Goal: Transaction & Acquisition: Book appointment/travel/reservation

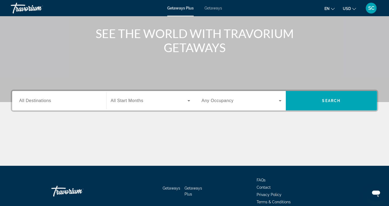
scroll to position [60, 0]
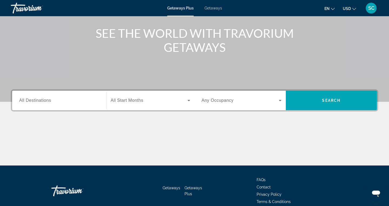
click at [51, 102] on span "All Destinations" at bounding box center [35, 100] width 32 height 5
click at [51, 102] on input "Destination All Destinations" at bounding box center [59, 100] width 80 height 6
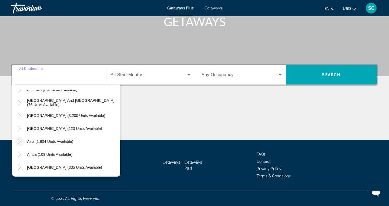
scroll to position [87, 0]
click at [20, 128] on icon "Toggle Central America (120 units available)" at bounding box center [19, 128] width 3 height 5
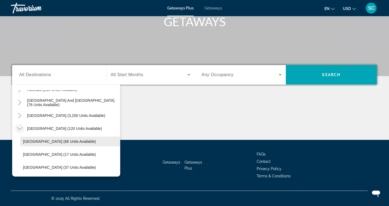
click at [32, 141] on span "Costa Rica (66 units available)" at bounding box center [59, 141] width 73 height 4
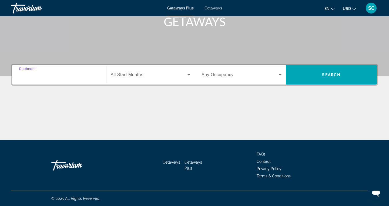
type input "**********"
click at [151, 75] on span "Search widget" at bounding box center [149, 75] width 77 height 6
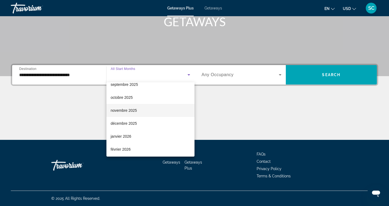
scroll to position [21, 0]
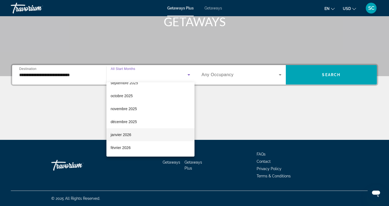
click at [132, 137] on mat-option "janvier 2026" at bounding box center [150, 134] width 88 height 13
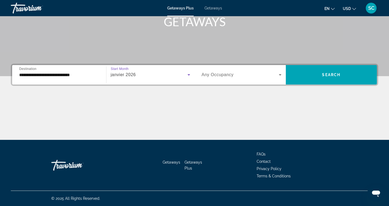
click at [242, 72] on span "Search widget" at bounding box center [239, 75] width 77 height 6
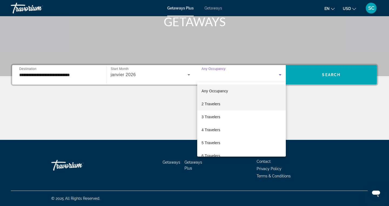
click at [219, 104] on span "2 Travelers" at bounding box center [210, 104] width 19 height 6
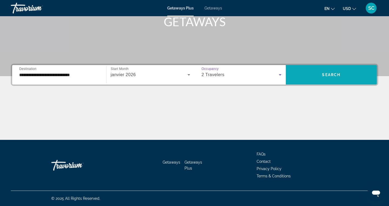
click at [336, 71] on span "Search widget" at bounding box center [331, 74] width 91 height 13
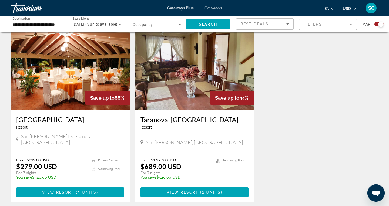
scroll to position [197, 0]
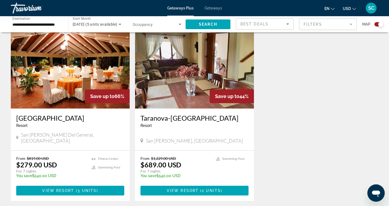
click at [18, 120] on h3 "Hotel del Sur" at bounding box center [70, 118] width 108 height 8
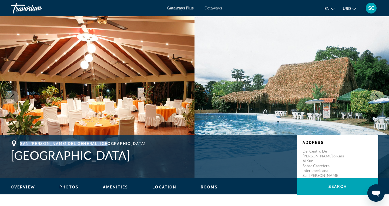
drag, startPoint x: 21, startPoint y: 141, endPoint x: 105, endPoint y: 141, distance: 84.8
click at [105, 141] on span "San Isidro del General, Costa Rica" at bounding box center [83, 143] width 126 height 4
copy span "San Isidro del General, Costa Rica"
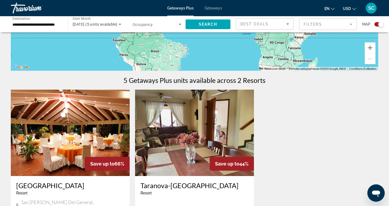
scroll to position [129, 0]
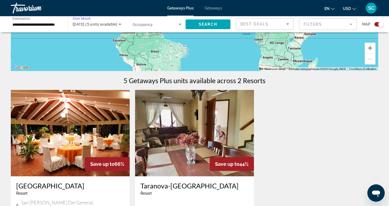
click at [106, 24] on span "January 2026 (5 units available)" at bounding box center [95, 24] width 45 height 4
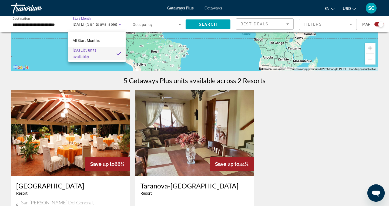
click at [106, 24] on div at bounding box center [194, 103] width 389 height 206
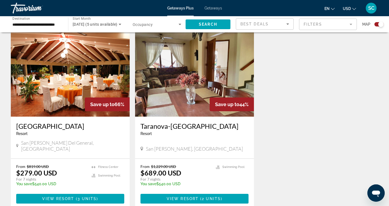
scroll to position [195, 0]
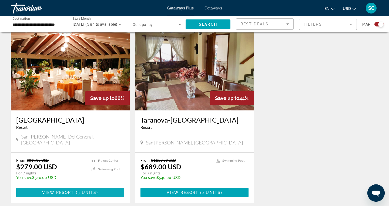
click at [72, 186] on span "Main content" at bounding box center [70, 192] width 108 height 13
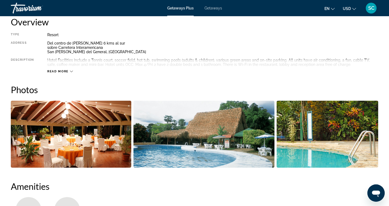
scroll to position [186, 0]
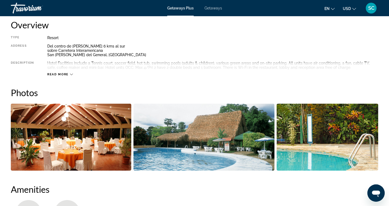
click at [62, 72] on button "Read more" at bounding box center [60, 74] width 26 height 4
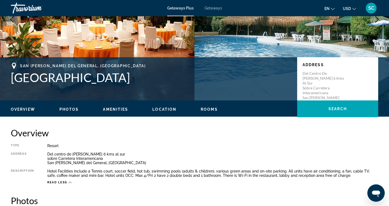
scroll to position [76, 0]
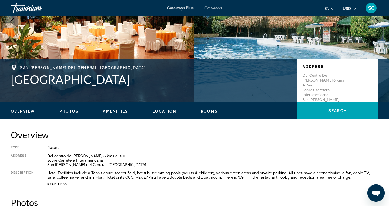
click at [210, 109] on span "Rooms" at bounding box center [209, 111] width 17 height 4
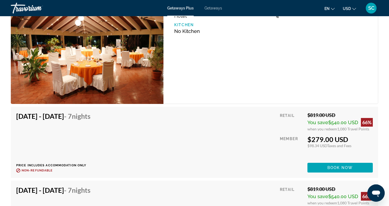
scroll to position [797, 0]
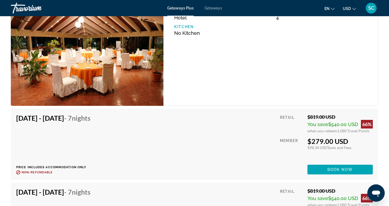
drag, startPoint x: 301, startPoint y: 140, endPoint x: 347, endPoint y: 140, distance: 46.2
click at [347, 140] on div "Retail $819.00 USD You save $540.00 USD 66% when you redeem 1,080 Travel Points…" at bounding box center [326, 144] width 93 height 60
click at [309, 151] on div "Retail $819.00 USD You save $540.00 USD 66% when you redeem 1,080 Travel Points…" at bounding box center [326, 144] width 93 height 60
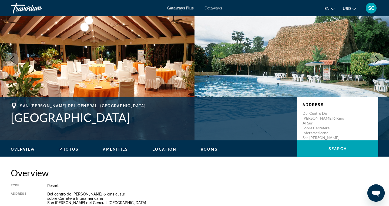
scroll to position [38, 0]
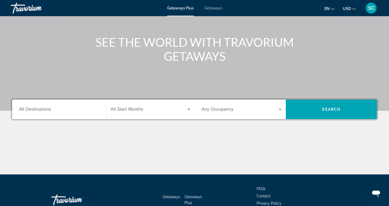
scroll to position [56, 0]
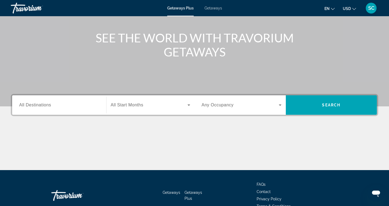
click at [123, 104] on span "All Start Months" at bounding box center [127, 105] width 33 height 5
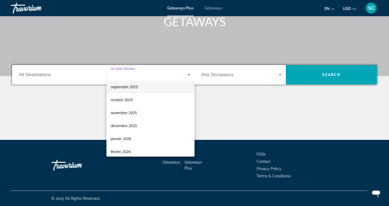
scroll to position [23, 0]
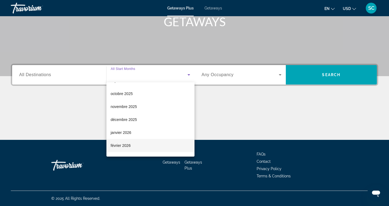
click at [120, 144] on span "février 2026" at bounding box center [121, 145] width 20 height 6
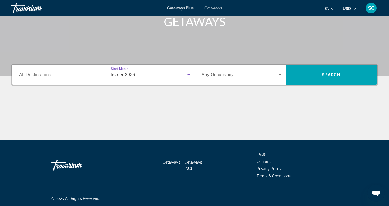
click at [96, 73] on input "Destination All Destinations" at bounding box center [59, 75] width 80 height 6
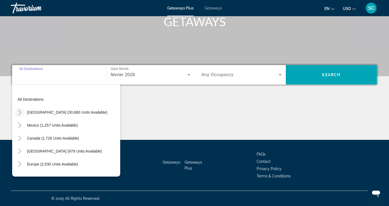
click at [20, 113] on icon "Toggle United States (30,660 units available)" at bounding box center [19, 112] width 5 height 5
click at [17, 110] on icon "Toggle United States (30,660 units available)" at bounding box center [19, 112] width 5 height 5
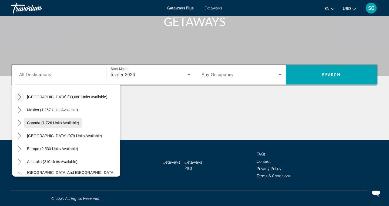
scroll to position [17, 0]
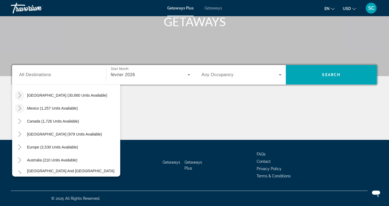
click at [21, 109] on icon "Toggle Mexico (1,257 units available)" at bounding box center [19, 108] width 3 height 5
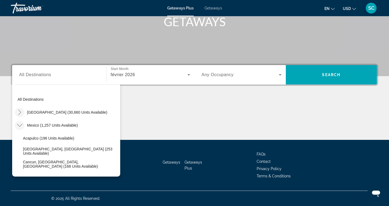
scroll to position [0, 0]
click at [19, 125] on icon "Toggle Mexico (1,257 units available)" at bounding box center [19, 125] width 5 height 5
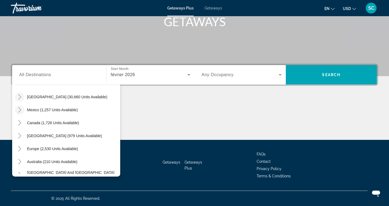
scroll to position [22, 0]
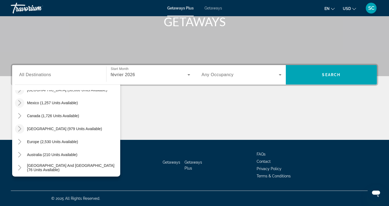
click at [19, 125] on mat-icon "Toggle Caribbean & Atlantic Islands (979 units available)" at bounding box center [19, 128] width 9 height 9
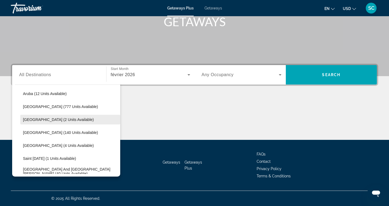
scroll to position [80, 0]
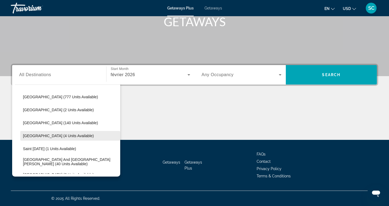
click at [68, 136] on span "[GEOGRAPHIC_DATA] (4 units available)" at bounding box center [58, 136] width 71 height 4
type input "**********"
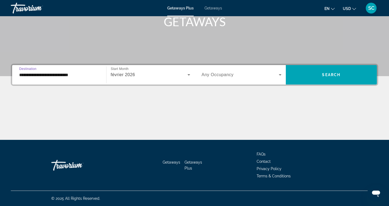
click at [140, 73] on div "février 2026" at bounding box center [149, 75] width 77 height 6
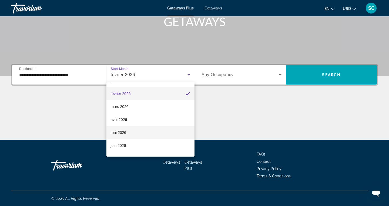
scroll to position [75, 0]
click at [130, 132] on mat-option "mai 2026" at bounding box center [150, 132] width 88 height 13
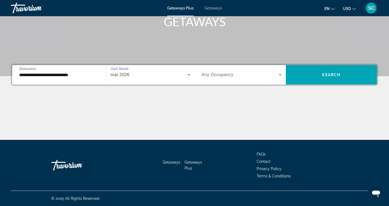
click at [234, 75] on span "Search widget" at bounding box center [239, 75] width 77 height 6
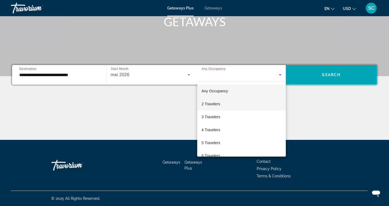
click at [218, 103] on span "2 Travelers" at bounding box center [210, 104] width 19 height 6
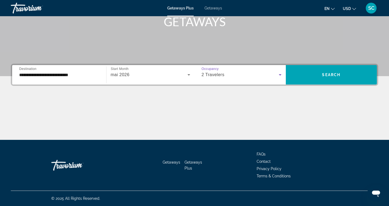
click at [230, 76] on div "2 Travelers" at bounding box center [239, 75] width 77 height 6
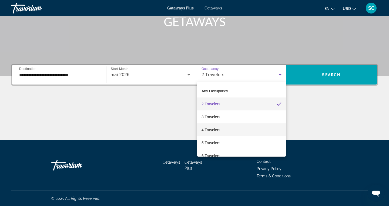
click at [218, 128] on span "4 Travelers" at bounding box center [210, 130] width 19 height 6
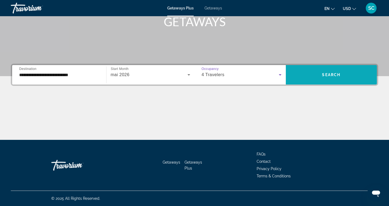
click at [306, 77] on span "Search widget" at bounding box center [331, 74] width 91 height 13
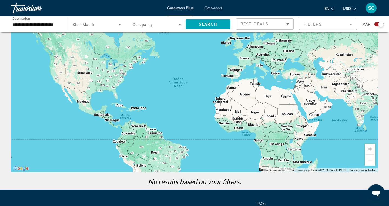
scroll to position [20, 0]
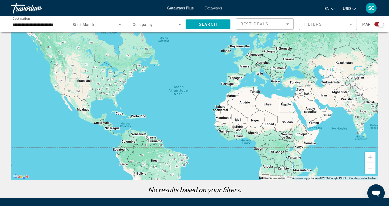
click at [150, 24] on span "Occupancy" at bounding box center [143, 24] width 20 height 4
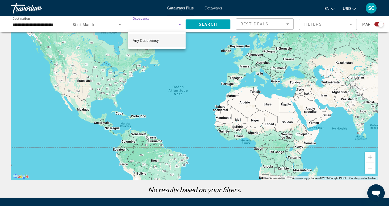
click at [150, 43] on span "Any Occupancy" at bounding box center [146, 40] width 26 height 6
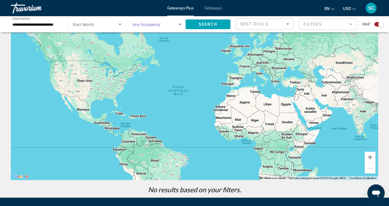
click at [45, 26] on input "**********" at bounding box center [36, 24] width 49 height 6
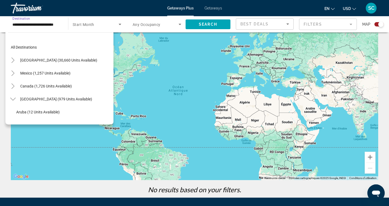
scroll to position [84, 0]
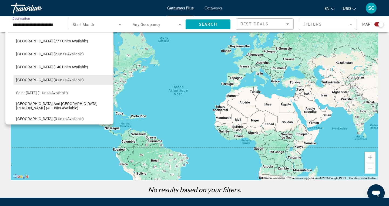
click at [41, 78] on span "[GEOGRAPHIC_DATA] (4 units available)" at bounding box center [50, 80] width 68 height 4
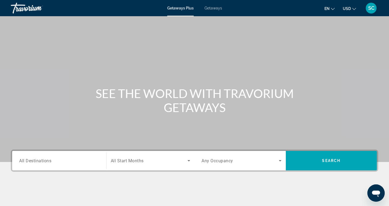
click at [76, 161] on input "Destination All Destinations" at bounding box center [59, 161] width 80 height 6
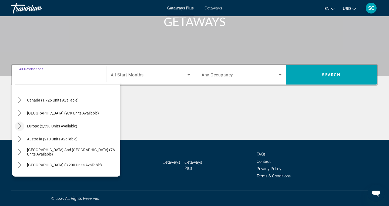
scroll to position [39, 0]
click at [20, 110] on icon "Toggle Caribbean & Atlantic Islands (979 units available)" at bounding box center [19, 112] width 5 height 5
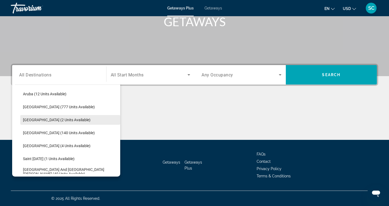
scroll to position [75, 0]
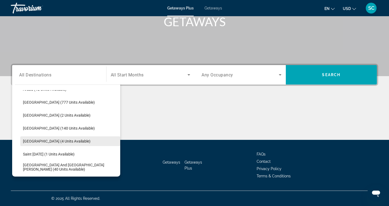
click at [33, 143] on span "[GEOGRAPHIC_DATA] (4 units available)" at bounding box center [57, 141] width 68 height 4
type input "**********"
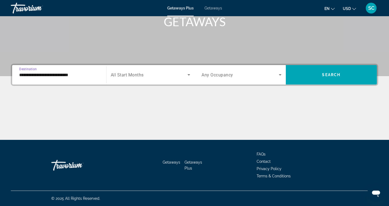
click at [146, 75] on span "Search widget" at bounding box center [149, 75] width 77 height 6
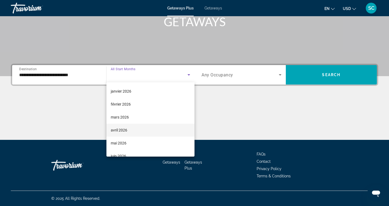
scroll to position [65, 0]
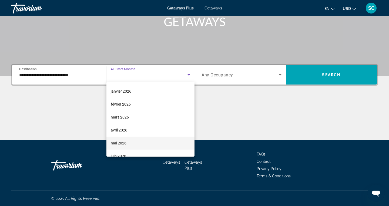
click at [136, 140] on mat-option "mai 2026" at bounding box center [150, 143] width 88 height 13
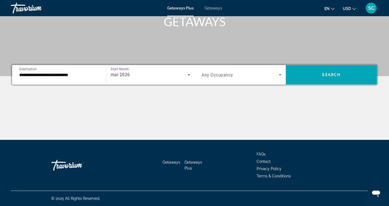
click at [228, 73] on span "Any Occupancy" at bounding box center [217, 74] width 32 height 5
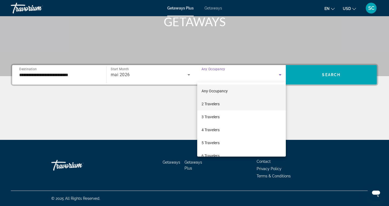
click at [221, 105] on mat-option "2 Travelers" at bounding box center [241, 103] width 89 height 13
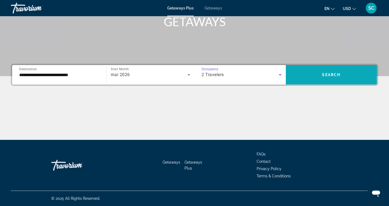
click at [328, 73] on span "Search" at bounding box center [331, 75] width 18 height 4
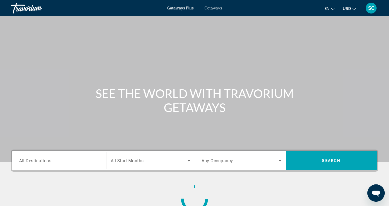
click at [90, 160] on input "Destination All Destinations" at bounding box center [59, 161] width 80 height 6
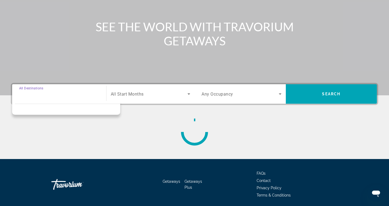
scroll to position [86, 0]
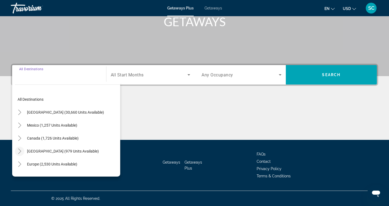
click at [19, 151] on icon "Toggle Caribbean & Atlantic Islands (979 units available)" at bounding box center [19, 151] width 5 height 5
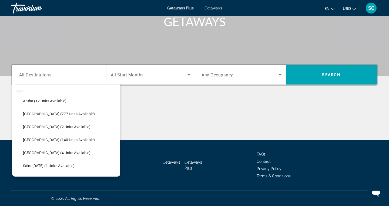
scroll to position [65, 0]
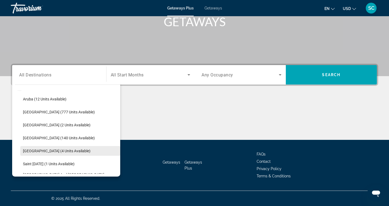
click at [27, 152] on span "[GEOGRAPHIC_DATA] (4 units available)" at bounding box center [57, 151] width 68 height 4
type input "**********"
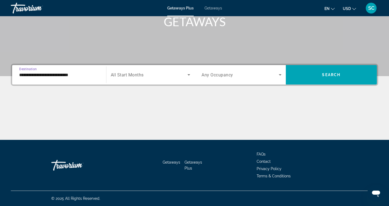
click at [158, 77] on span "Search widget" at bounding box center [149, 75] width 77 height 6
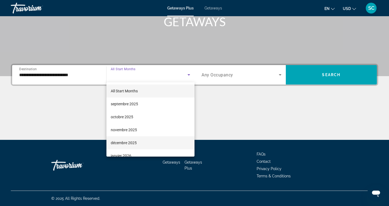
scroll to position [9, 0]
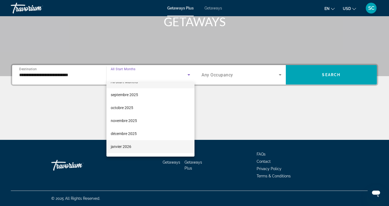
click at [140, 146] on mat-option "janvier 2026" at bounding box center [150, 146] width 88 height 13
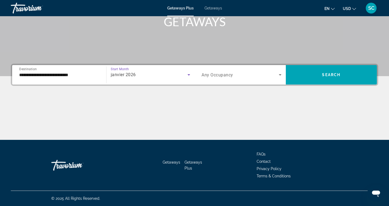
click at [248, 70] on div "Search widget" at bounding box center [241, 74] width 80 height 15
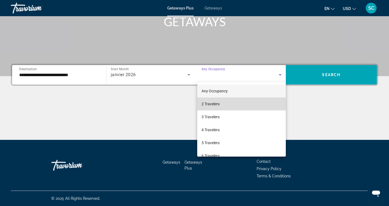
click at [214, 108] on mat-option "2 Travelers" at bounding box center [241, 103] width 89 height 13
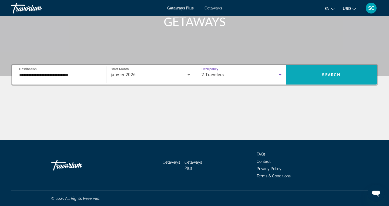
click at [325, 82] on span "Search widget" at bounding box center [331, 74] width 91 height 19
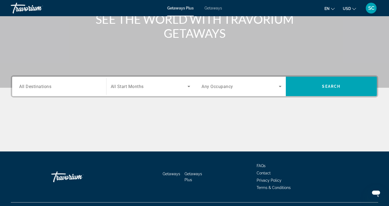
scroll to position [75, 0]
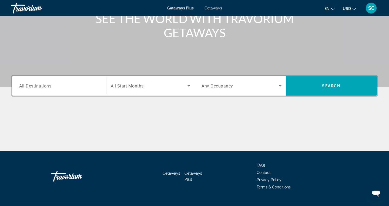
click at [81, 92] on div "Search widget" at bounding box center [59, 85] width 80 height 15
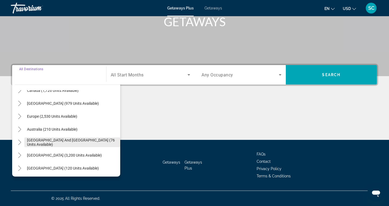
scroll to position [48, 0]
click at [22, 103] on icon "Toggle Caribbean & Atlantic Islands (979 units available)" at bounding box center [19, 103] width 5 height 5
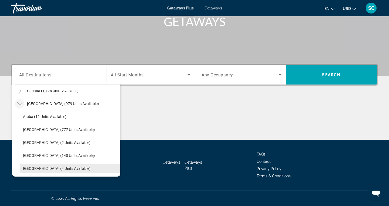
click at [39, 164] on span "Search widget" at bounding box center [70, 168] width 100 height 13
type input "**********"
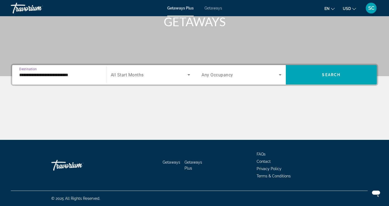
click at [152, 79] on div "Search widget" at bounding box center [151, 74] width 80 height 15
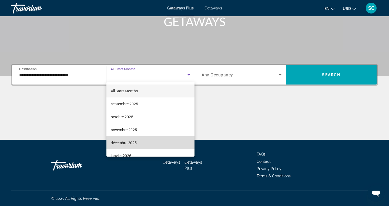
click at [133, 137] on mat-option "décembre 2025" at bounding box center [150, 142] width 88 height 13
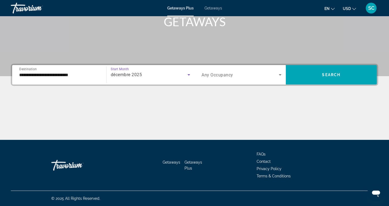
click at [249, 72] on span "Search widget" at bounding box center [239, 75] width 77 height 6
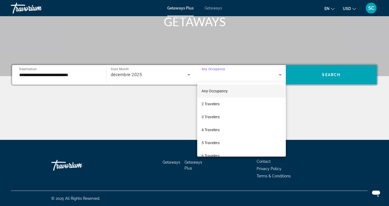
click at [229, 90] on mat-option "Any Occupancy" at bounding box center [241, 91] width 89 height 13
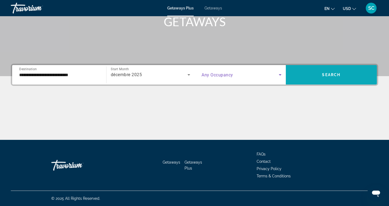
click at [315, 76] on span "Search widget" at bounding box center [331, 74] width 91 height 13
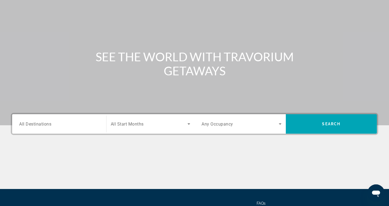
scroll to position [38, 0]
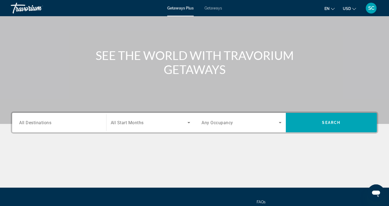
click at [74, 126] on div "Search widget" at bounding box center [59, 122] width 80 height 15
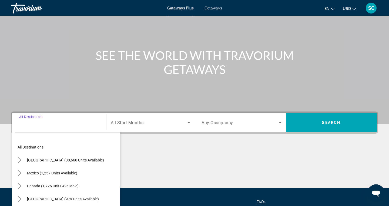
scroll to position [86, 0]
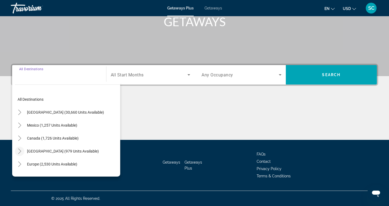
click at [21, 151] on icon "Toggle Caribbean & Atlantic Islands (979 units available)" at bounding box center [19, 151] width 3 height 5
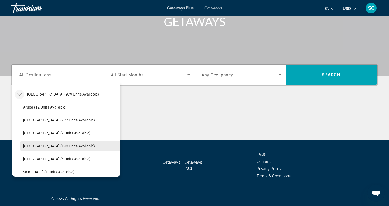
scroll to position [62, 0]
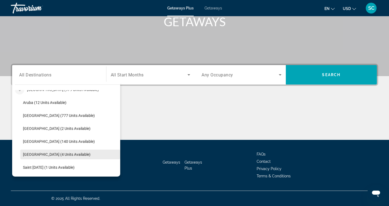
click at [43, 156] on span "[GEOGRAPHIC_DATA] (4 units available)" at bounding box center [57, 154] width 68 height 4
type input "**********"
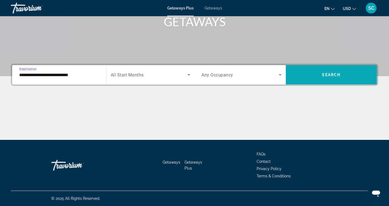
click at [319, 72] on span "Search widget" at bounding box center [331, 74] width 91 height 13
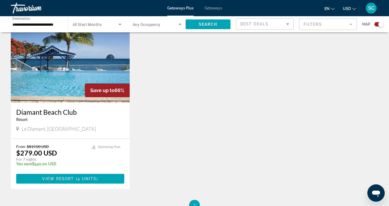
scroll to position [203, 0]
click at [61, 77] on img "Main content" at bounding box center [70, 59] width 119 height 86
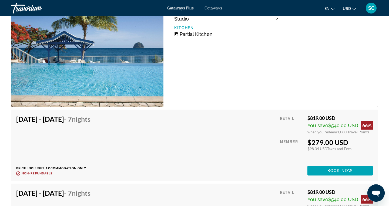
scroll to position [949, 0]
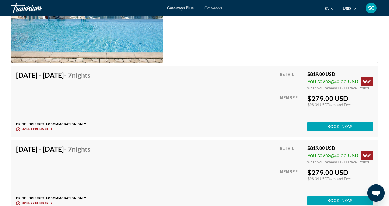
drag, startPoint x: 306, startPoint y: 99, endPoint x: 350, endPoint y: 102, distance: 43.3
click at [350, 102] on div "$279.00 USD" at bounding box center [339, 98] width 65 height 8
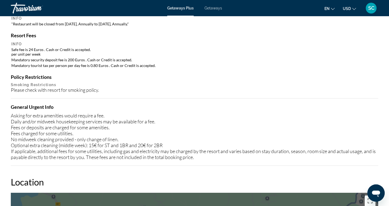
scroll to position [510, 0]
